Goal: Task Accomplishment & Management: Manage account settings

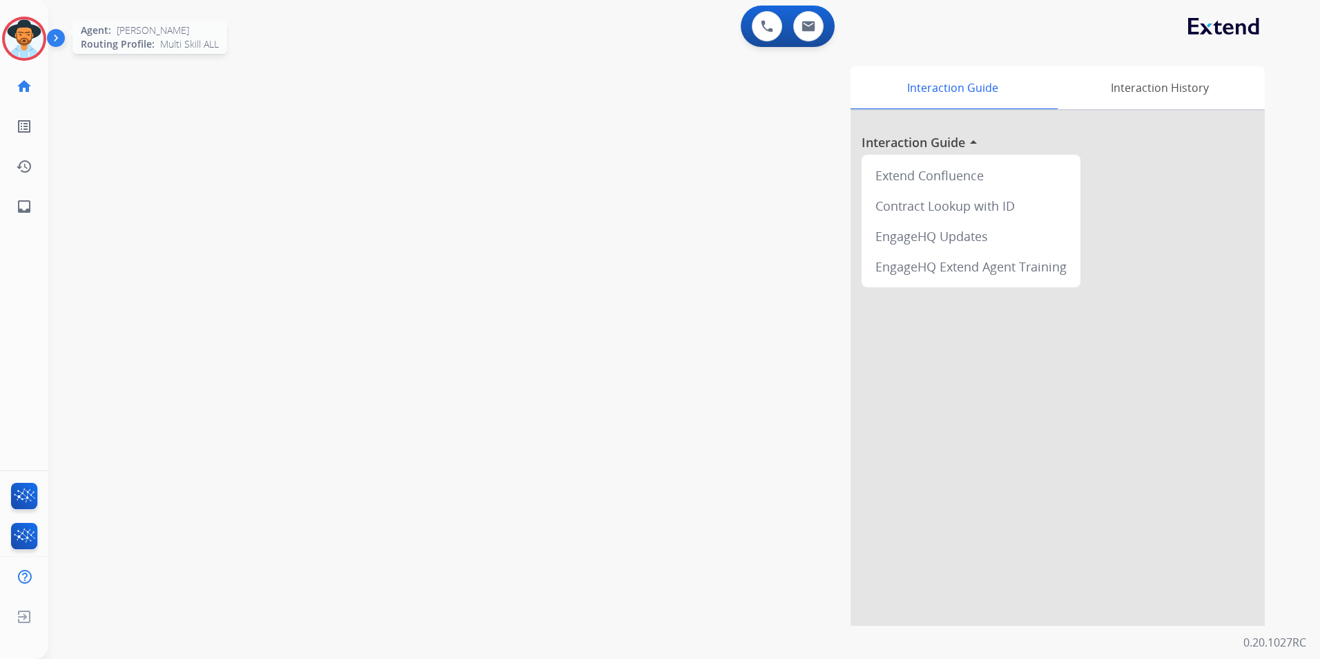
click at [35, 32] on img at bounding box center [24, 38] width 39 height 39
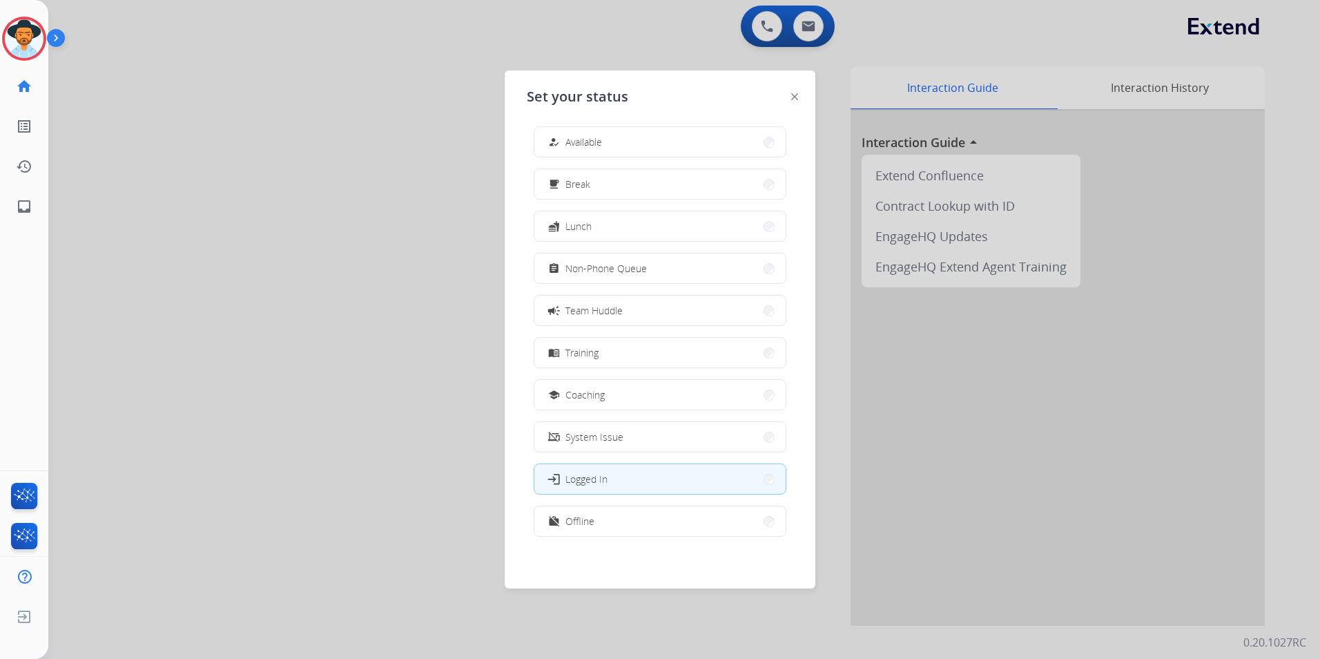
scroll to position [4, 0]
click at [579, 516] on span "Offline" at bounding box center [580, 520] width 29 height 15
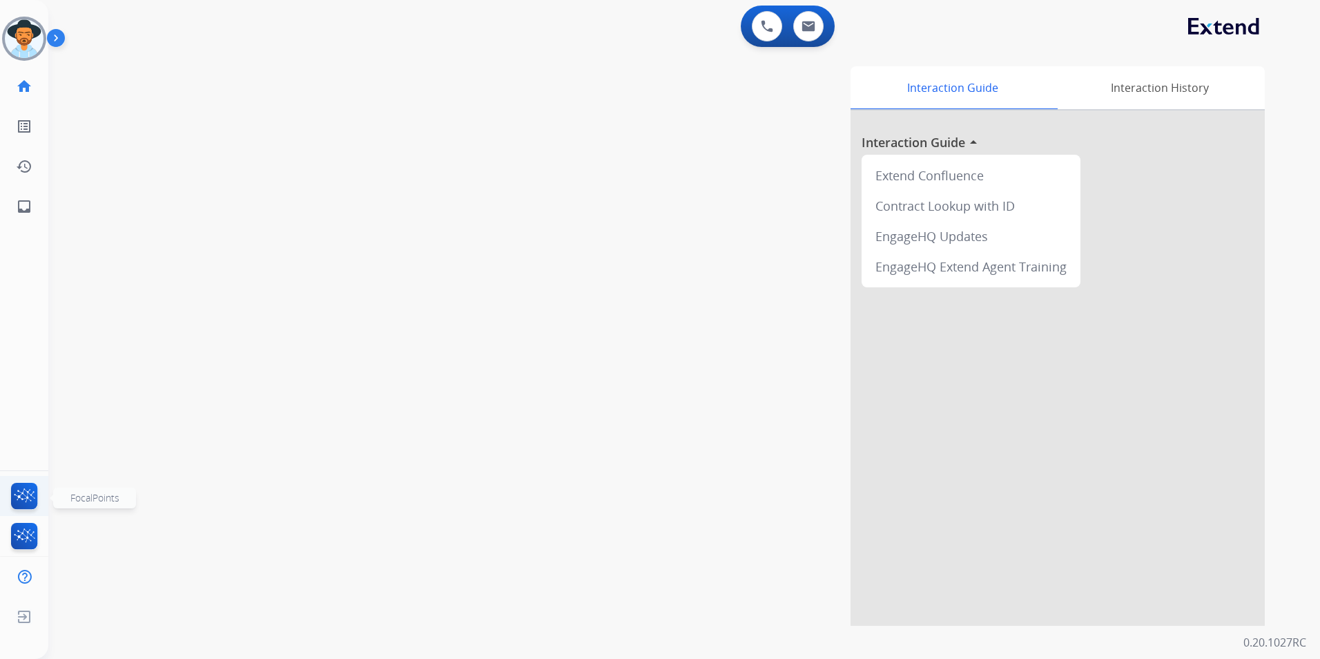
click at [30, 500] on img at bounding box center [24, 499] width 32 height 32
